Goal: Navigation & Orientation: Find specific page/section

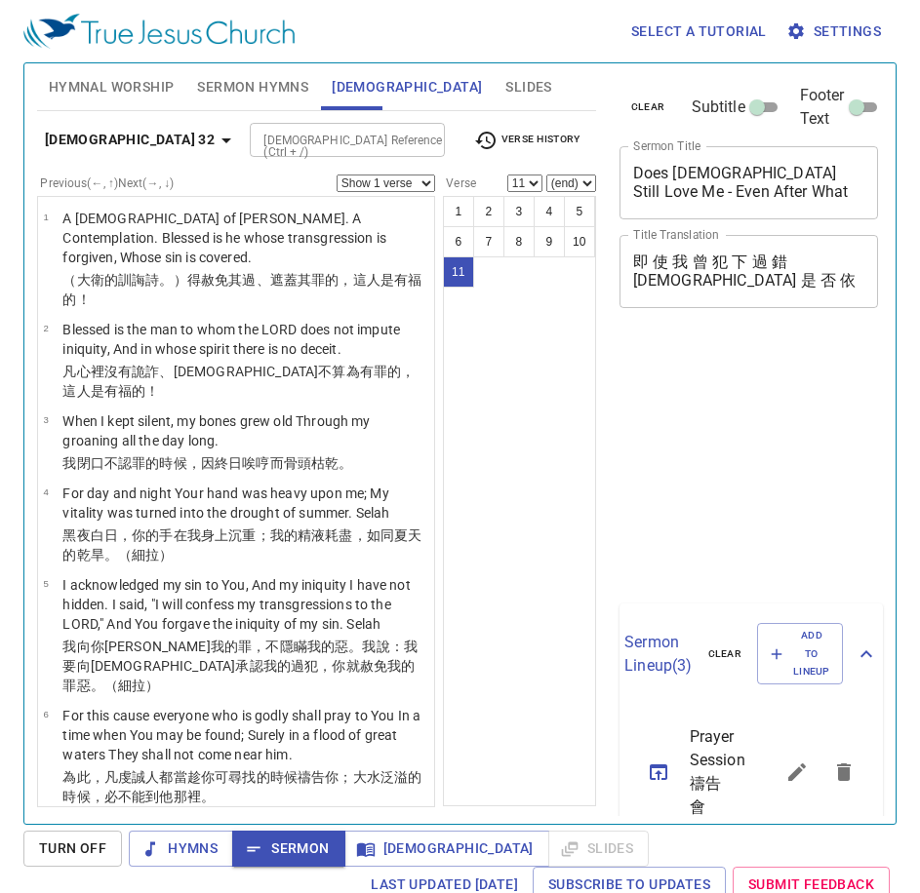
select select "11"
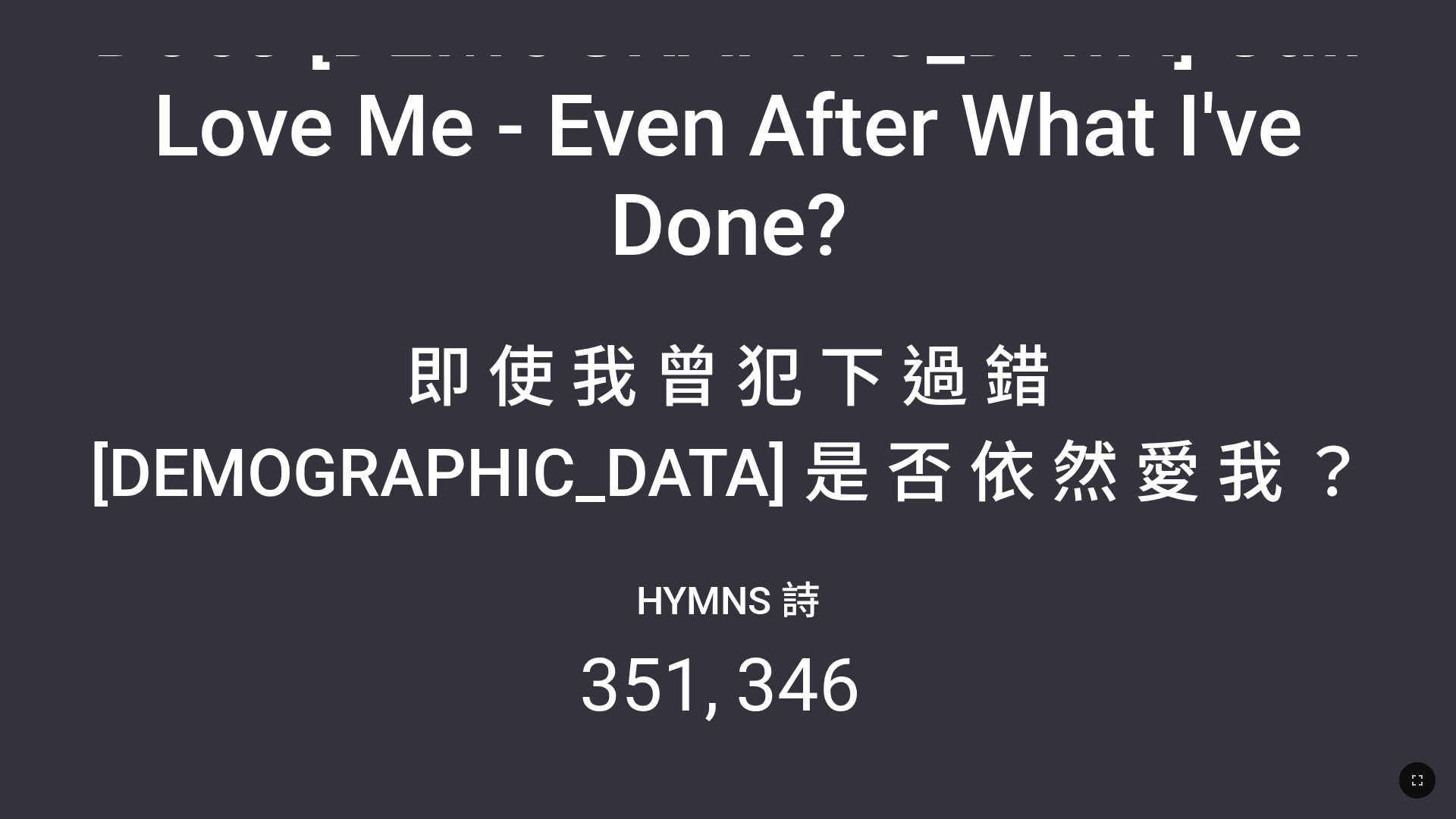
click at [1066, 415] on div "即 使 我 曾 犯 下 過 錯 [DEMOGRAPHIC_DATA] 是 否 依 然 愛 我 ？" at bounding box center [727, 377] width 1424 height 173
click at [945, 313] on div "即 使 我 曾 犯 下 過 錯 [DEMOGRAPHIC_DATA] 是 否 依 然 愛 我 ？" at bounding box center [727, 377] width 1424 height 173
drag, startPoint x: 1041, startPoint y: 454, endPoint x: 1045, endPoint y: 441, distance: 13.6
click at [1045, 442] on div "即 使 我 曾 犯 下 過 錯 [DEMOGRAPHIC_DATA] 是 否 依 然 愛 我 ？" at bounding box center [728, 419] width 1276 height 191
click at [1045, 441] on div "即 使 我 曾 犯 下 過 錯 [DEMOGRAPHIC_DATA] 是 否 依 然 愛 我 ？" at bounding box center [728, 419] width 1276 height 191
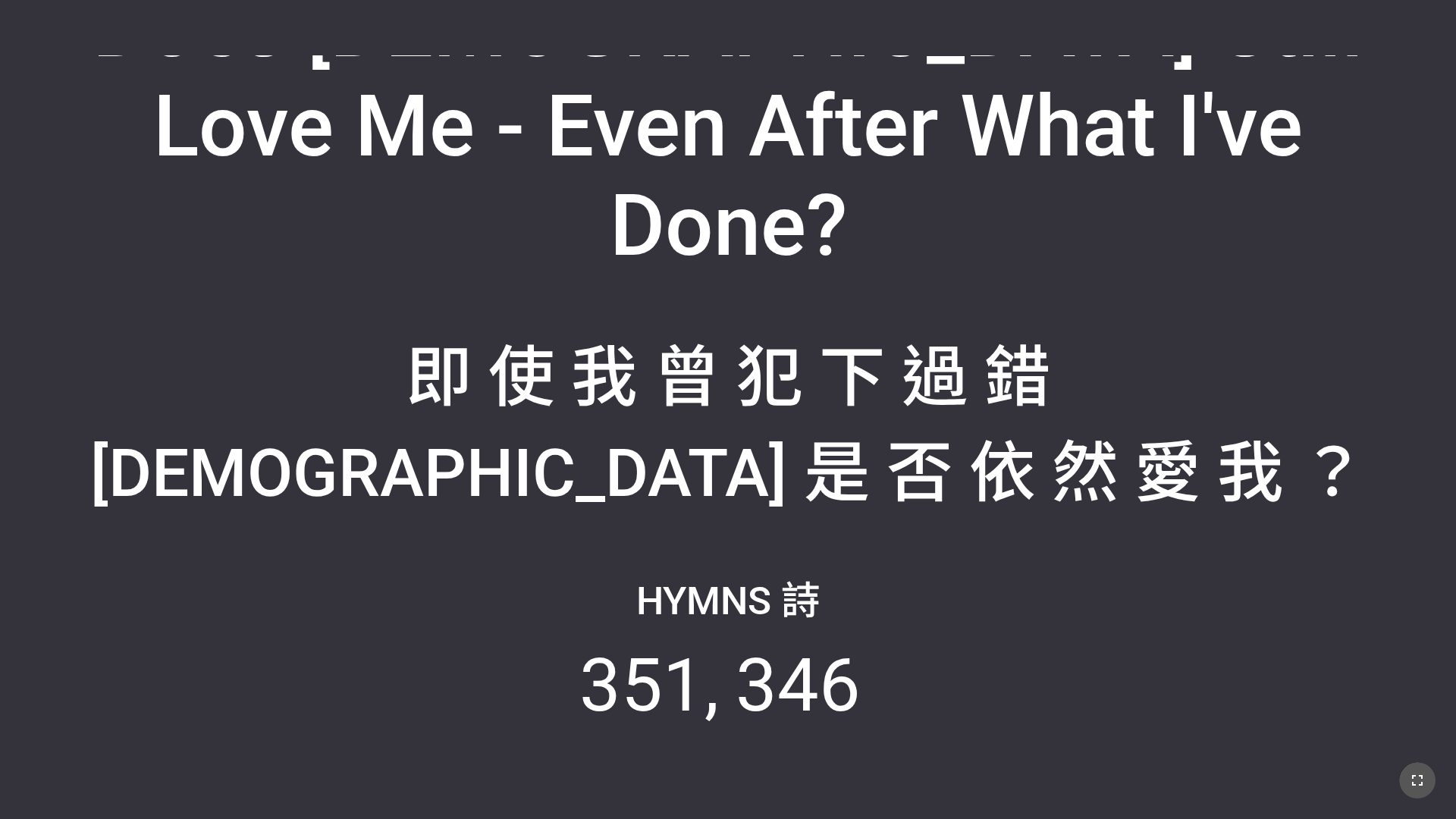
click at [1419, 787] on button "button" at bounding box center [1417, 780] width 37 height 37
click at [1421, 789] on button "button" at bounding box center [1417, 780] width 37 height 37
click at [1230, 662] on div "Hymns 詩 351 346" at bounding box center [727, 666] width 1424 height 275
